Goal: Task Accomplishment & Management: Complete application form

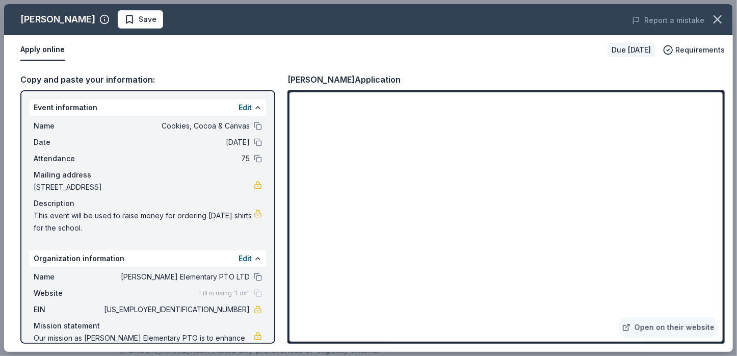
scroll to position [38, 0]
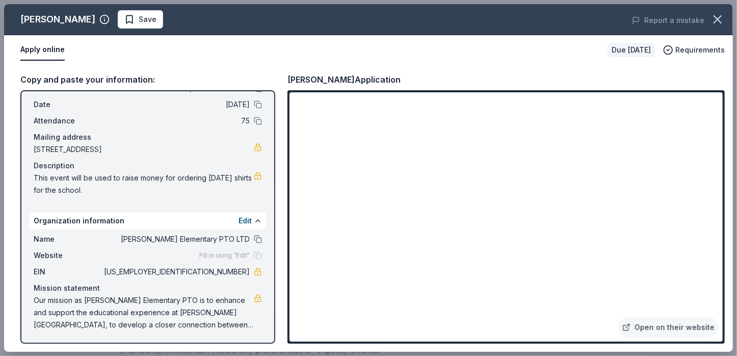
click at [43, 47] on button "Apply online" at bounding box center [42, 49] width 44 height 21
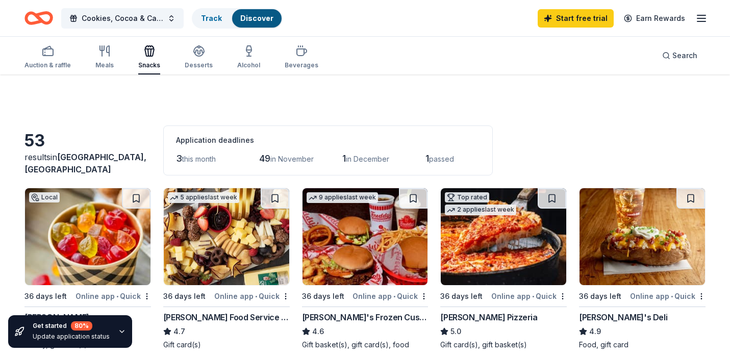
scroll to position [51, 0]
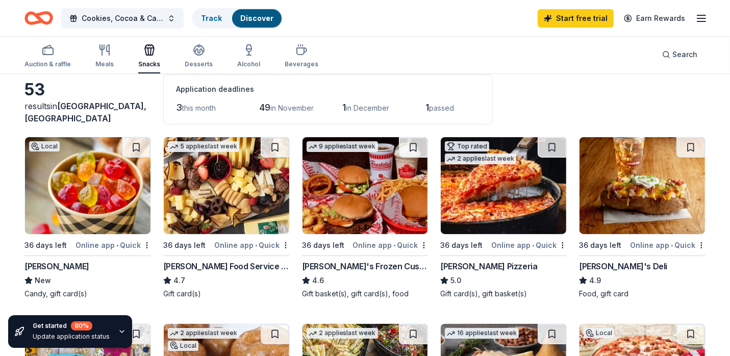
click at [194, 267] on div "[PERSON_NAME] Food Service Store" at bounding box center [226, 266] width 126 height 12
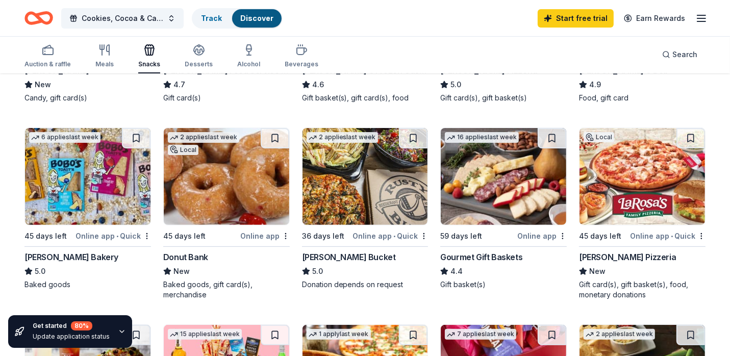
scroll to position [255, 0]
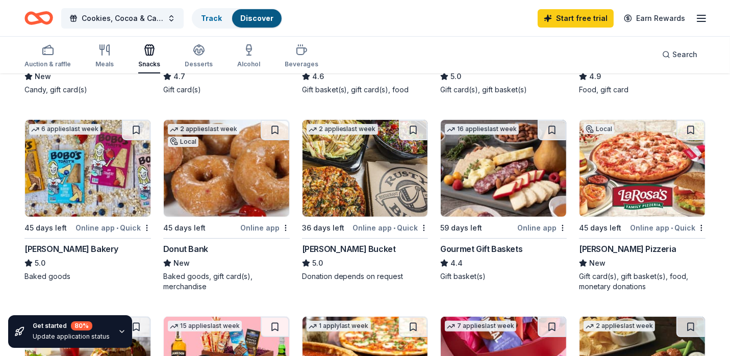
click at [49, 246] on div "Bobo's Bakery" at bounding box center [71, 249] width 94 height 12
click at [47, 248] on div "Bobo's Bakery" at bounding box center [71, 249] width 94 height 12
click at [216, 203] on img at bounding box center [226, 168] width 125 height 97
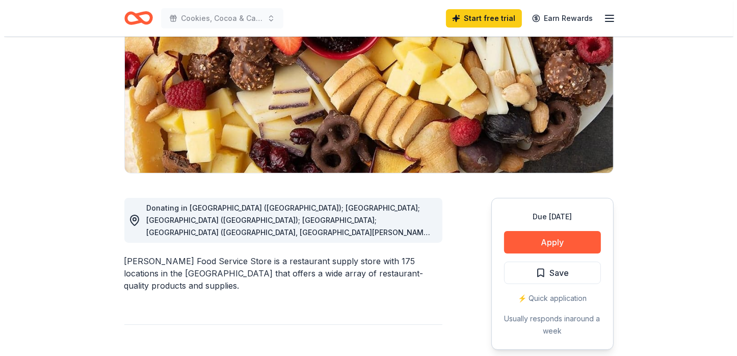
scroll to position [153, 0]
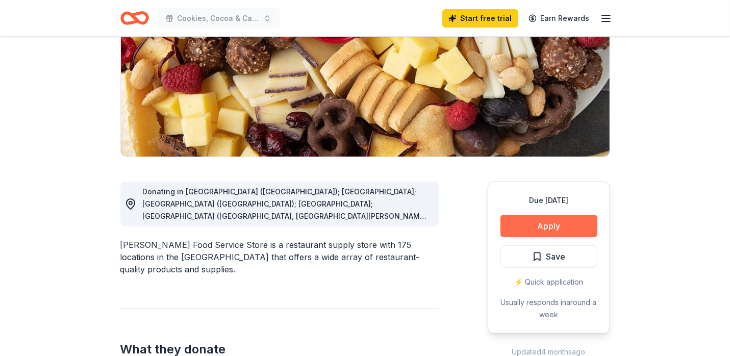
click at [543, 226] on button "Apply" at bounding box center [548, 226] width 97 height 22
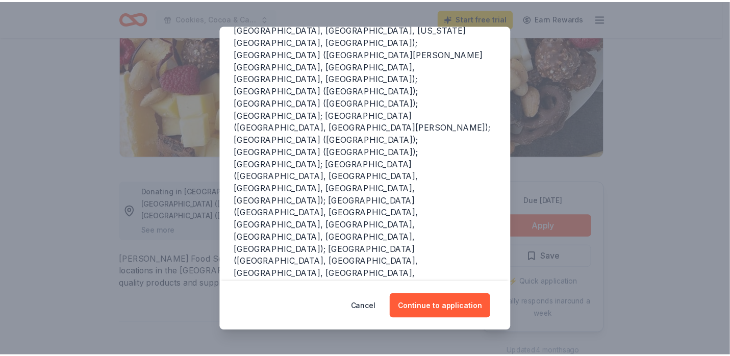
scroll to position [217, 0]
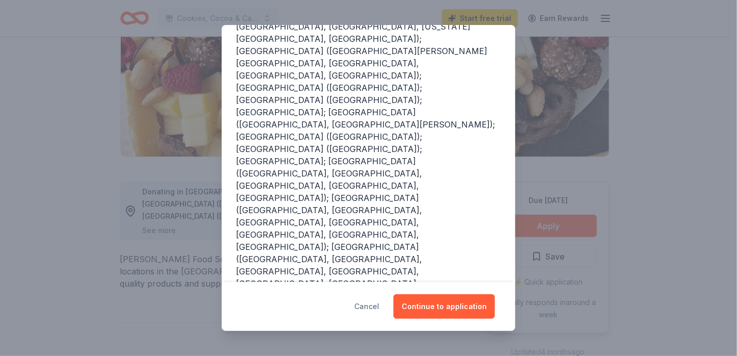
click at [373, 306] on button "Cancel" at bounding box center [366, 306] width 25 height 24
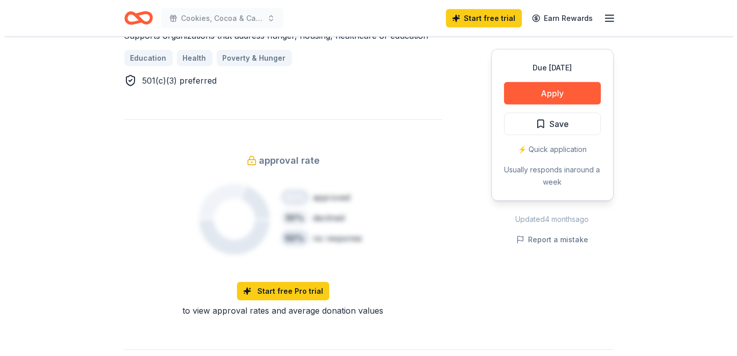
scroll to position [714, 0]
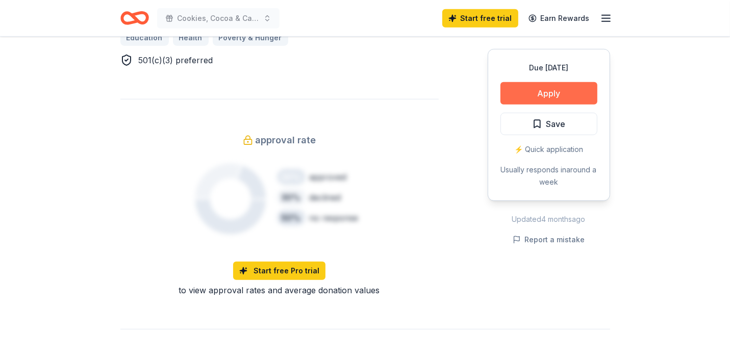
click at [563, 91] on button "Apply" at bounding box center [548, 93] width 97 height 22
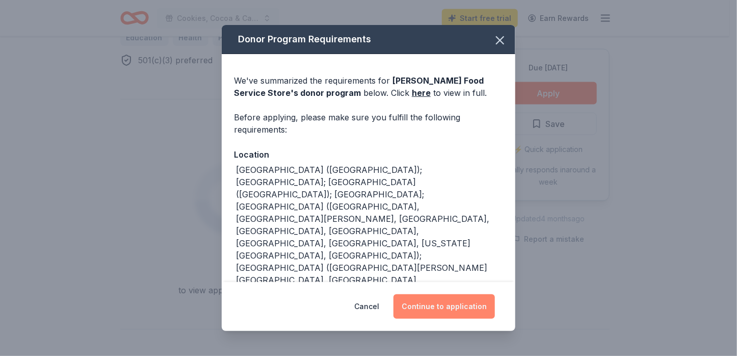
click at [445, 303] on button "Continue to application" at bounding box center [444, 306] width 101 height 24
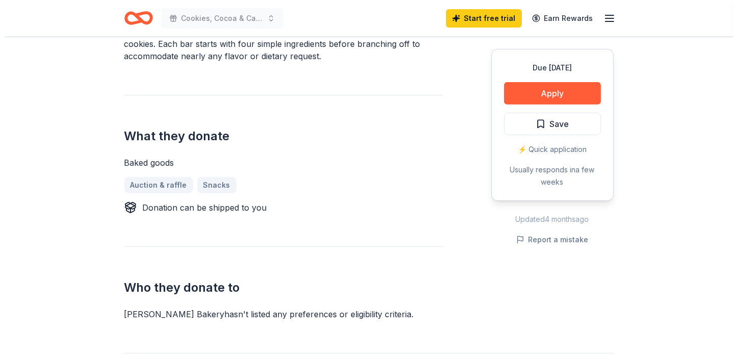
scroll to position [408, 0]
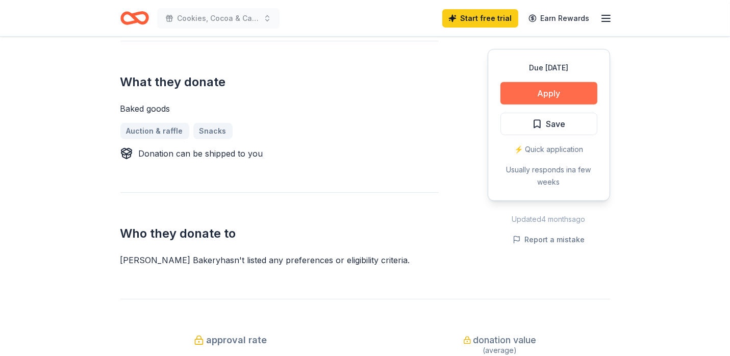
click at [539, 93] on button "Apply" at bounding box center [548, 93] width 97 height 22
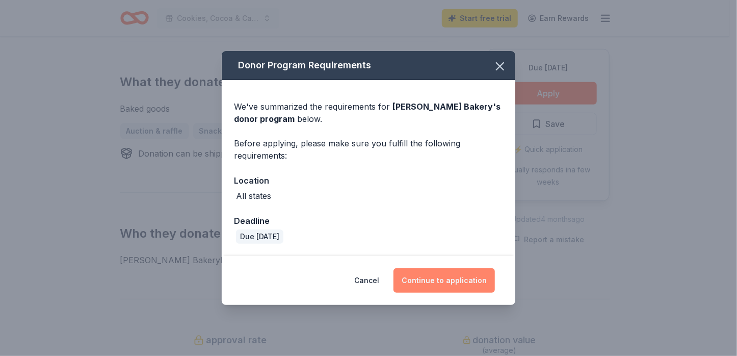
click at [446, 279] on button "Continue to application" at bounding box center [444, 280] width 101 height 24
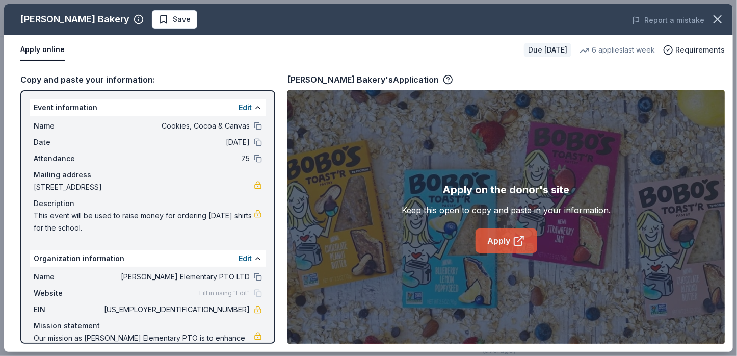
click at [500, 239] on link "Apply" at bounding box center [507, 240] width 62 height 24
click at [254, 158] on button at bounding box center [258, 159] width 8 height 8
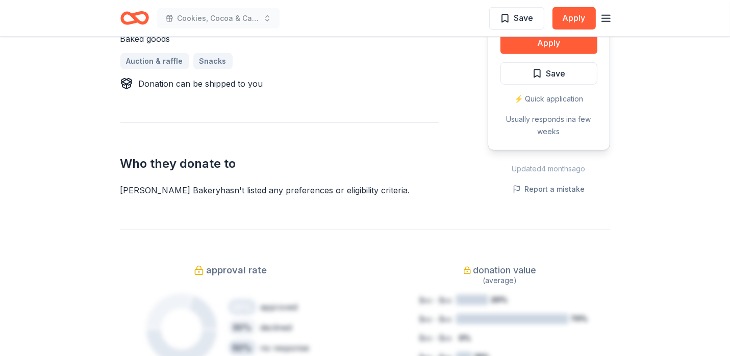
scroll to position [255, 0]
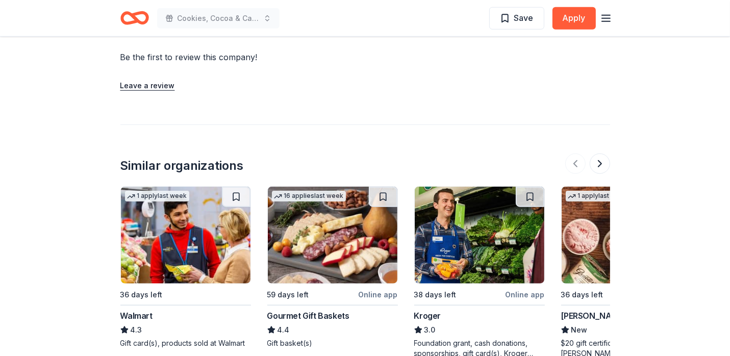
scroll to position [969, 0]
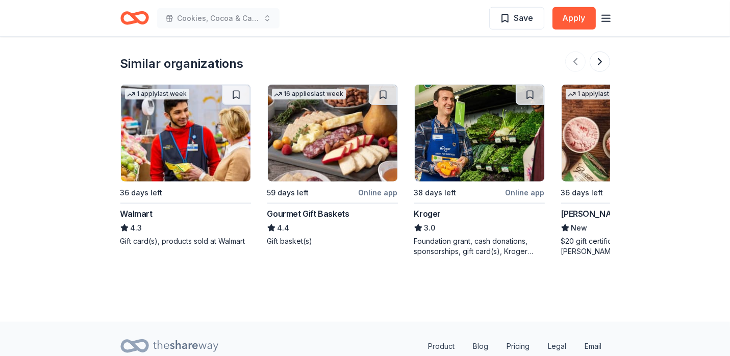
click at [146, 190] on div "36 days left" at bounding box center [141, 193] width 42 height 12
